Goal: Task Accomplishment & Management: Manage account settings

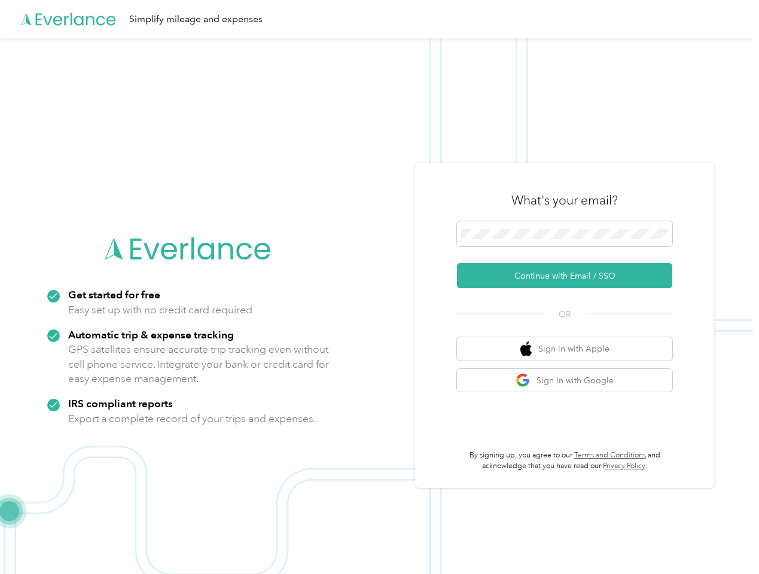
click at [379, 287] on img at bounding box center [376, 325] width 753 height 574
click at [379, 19] on div "Simplify mileage and expenses" at bounding box center [376, 19] width 753 height 38
click at [569, 276] on button "Continue with Email / SSO" at bounding box center [564, 275] width 215 height 25
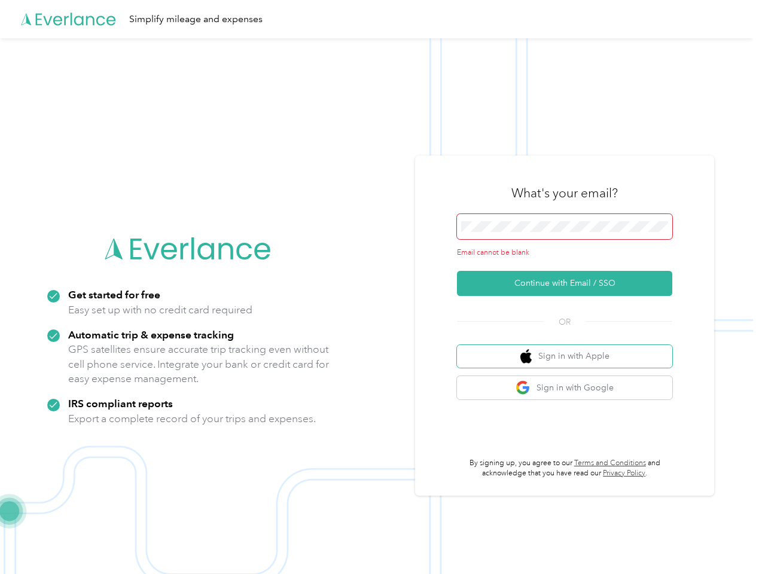
click at [569, 349] on button "Sign in with Apple" at bounding box center [564, 356] width 215 height 23
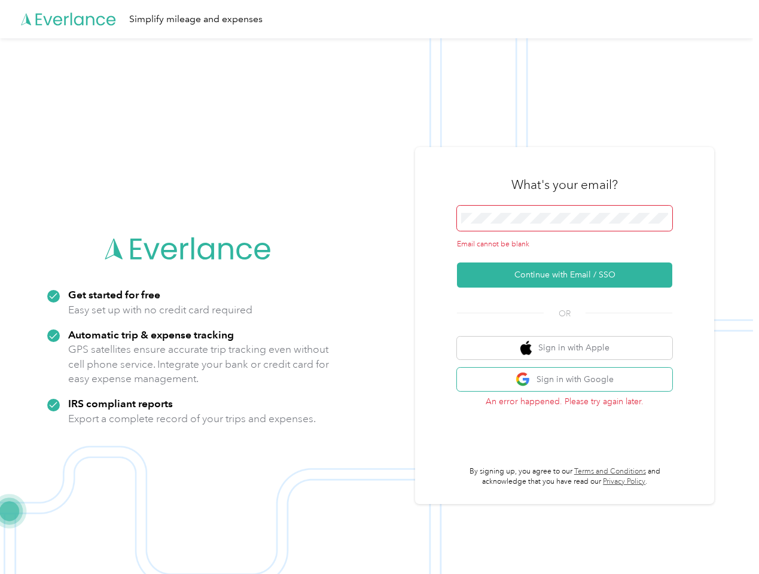
click at [569, 380] on button "Sign in with Google" at bounding box center [564, 379] width 215 height 23
